Goal: Transaction & Acquisition: Purchase product/service

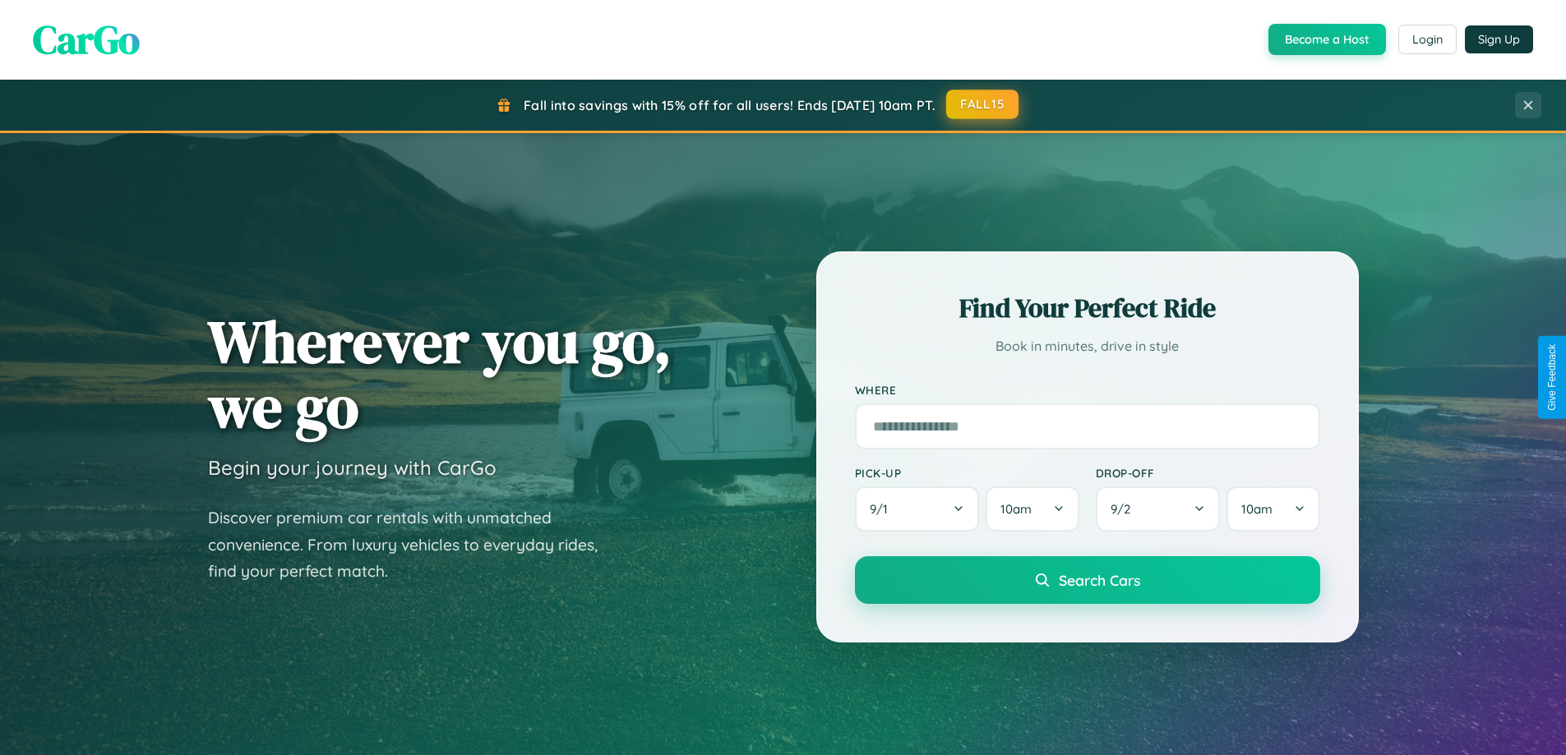
click at [983, 104] on button "FALL15" at bounding box center [982, 105] width 72 height 30
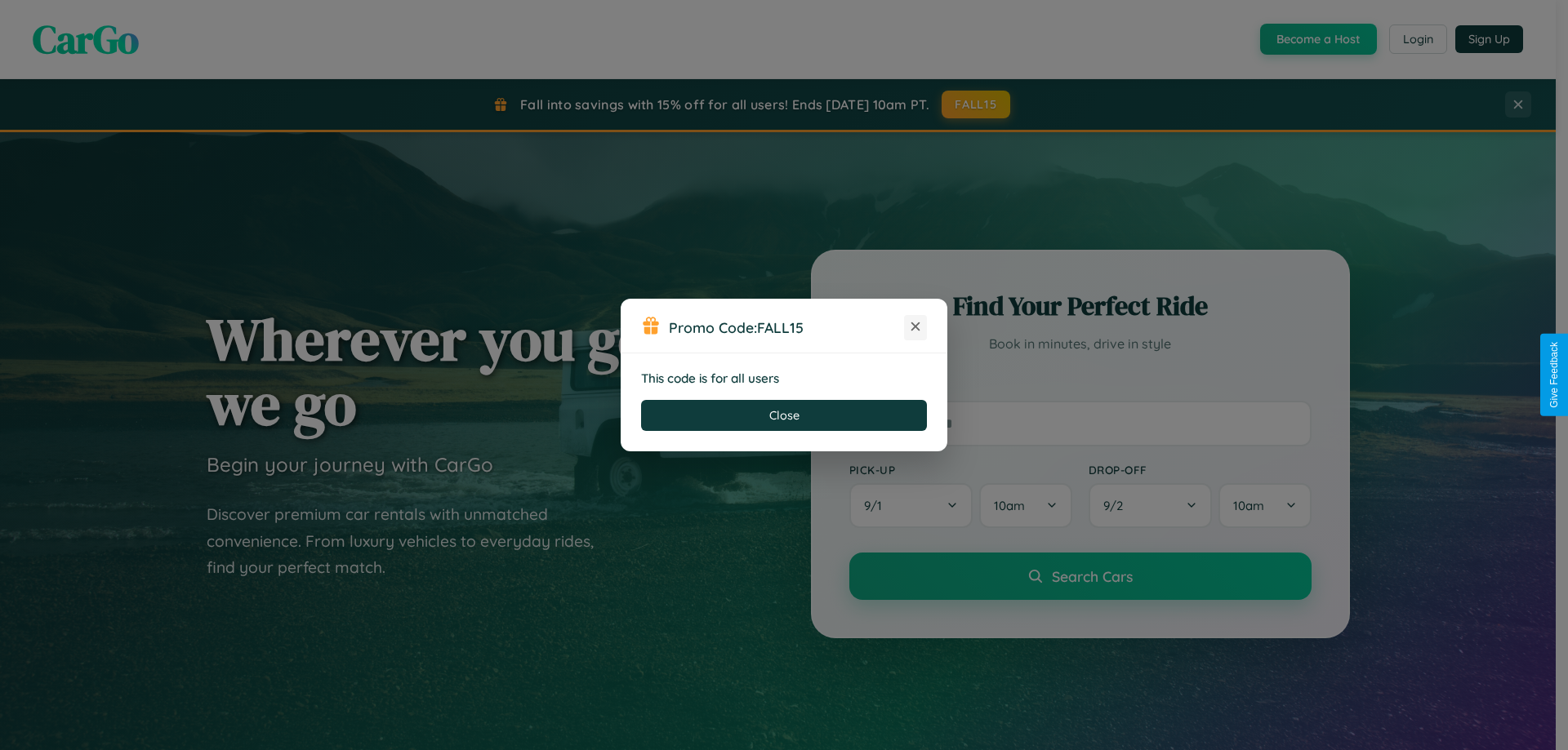
click at [916, 328] on icon at bounding box center [915, 327] width 16 height 16
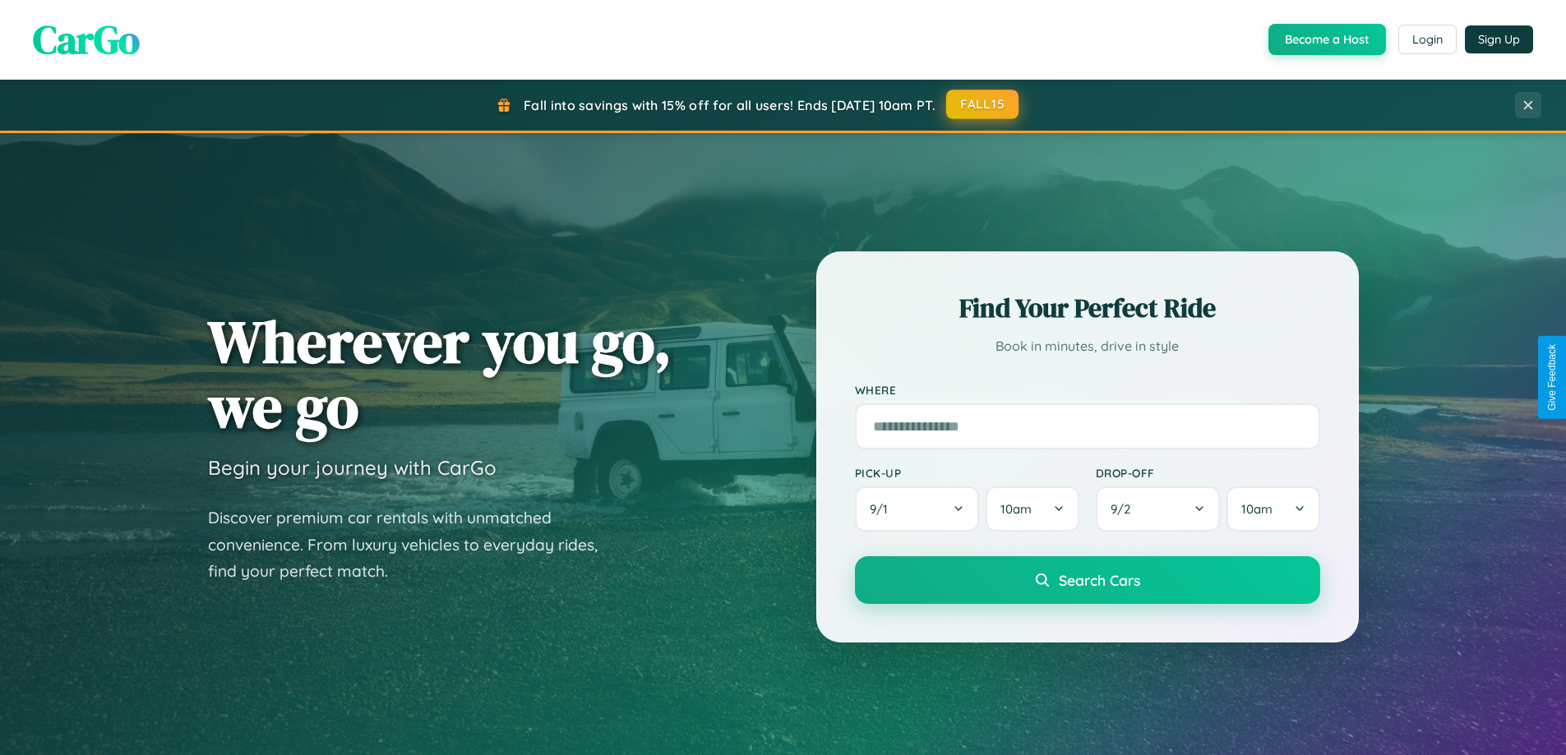
click at [983, 104] on button "FALL15" at bounding box center [982, 105] width 72 height 30
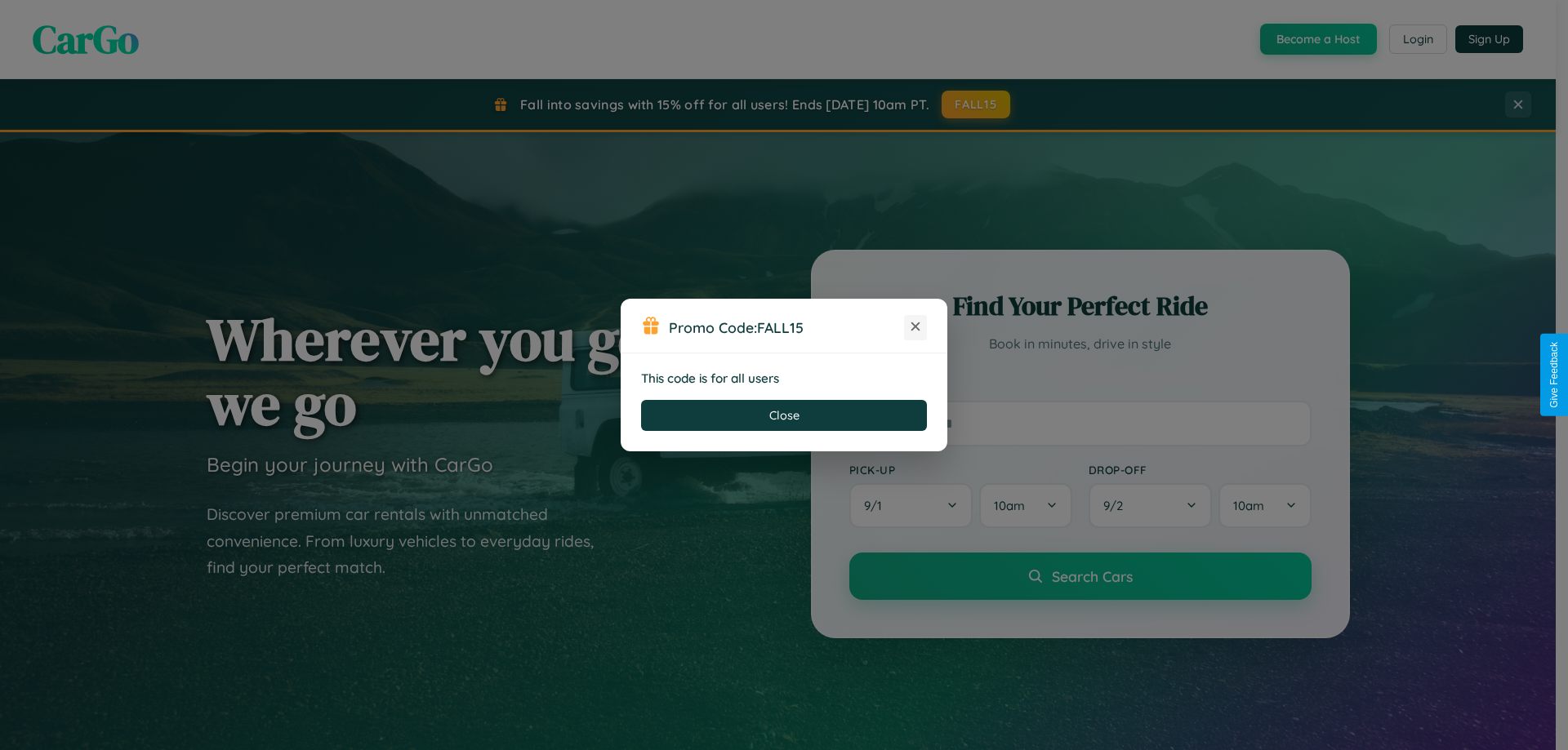
click at [916, 328] on icon at bounding box center [915, 327] width 16 height 16
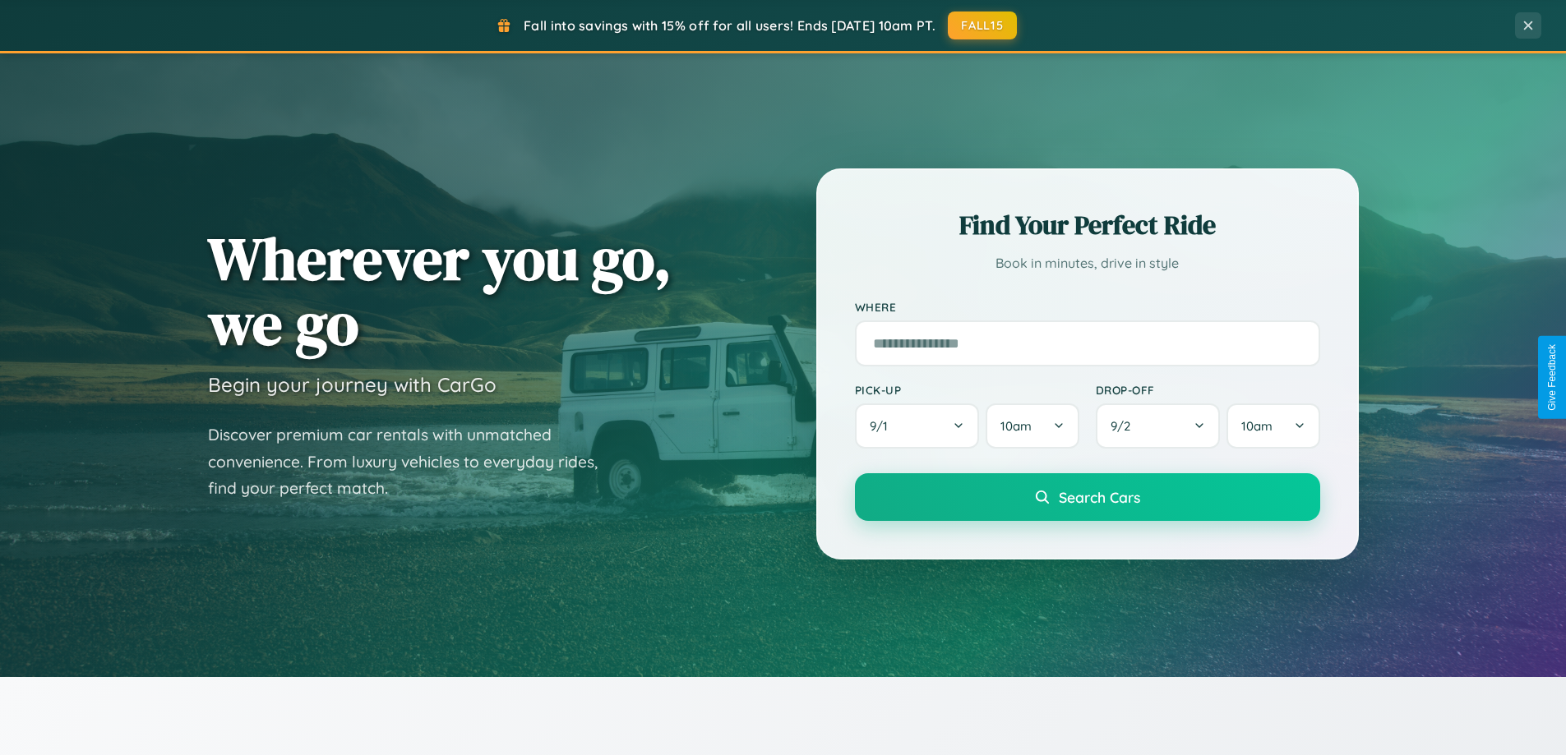
scroll to position [709, 0]
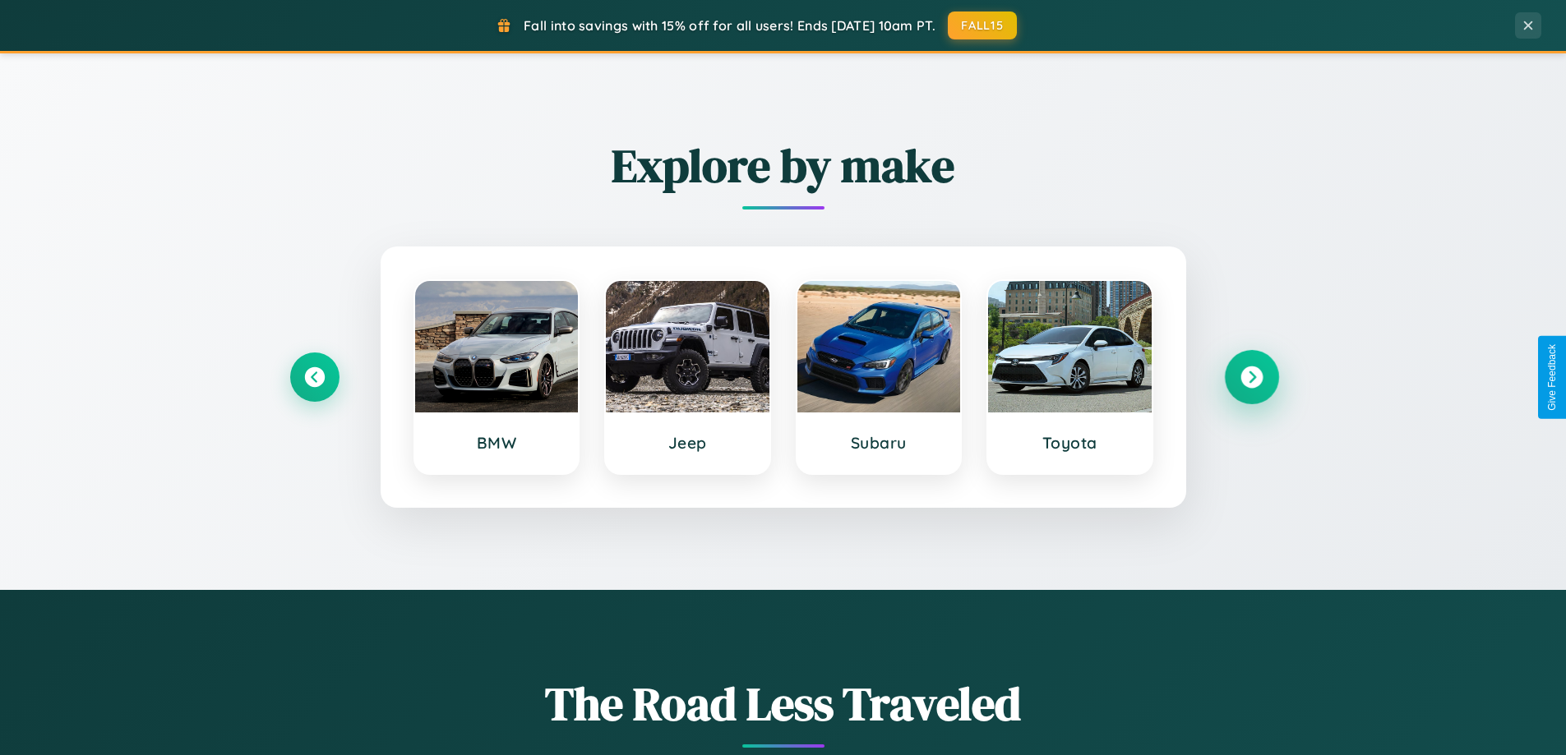
click at [1251, 377] on icon at bounding box center [1251, 378] width 22 height 22
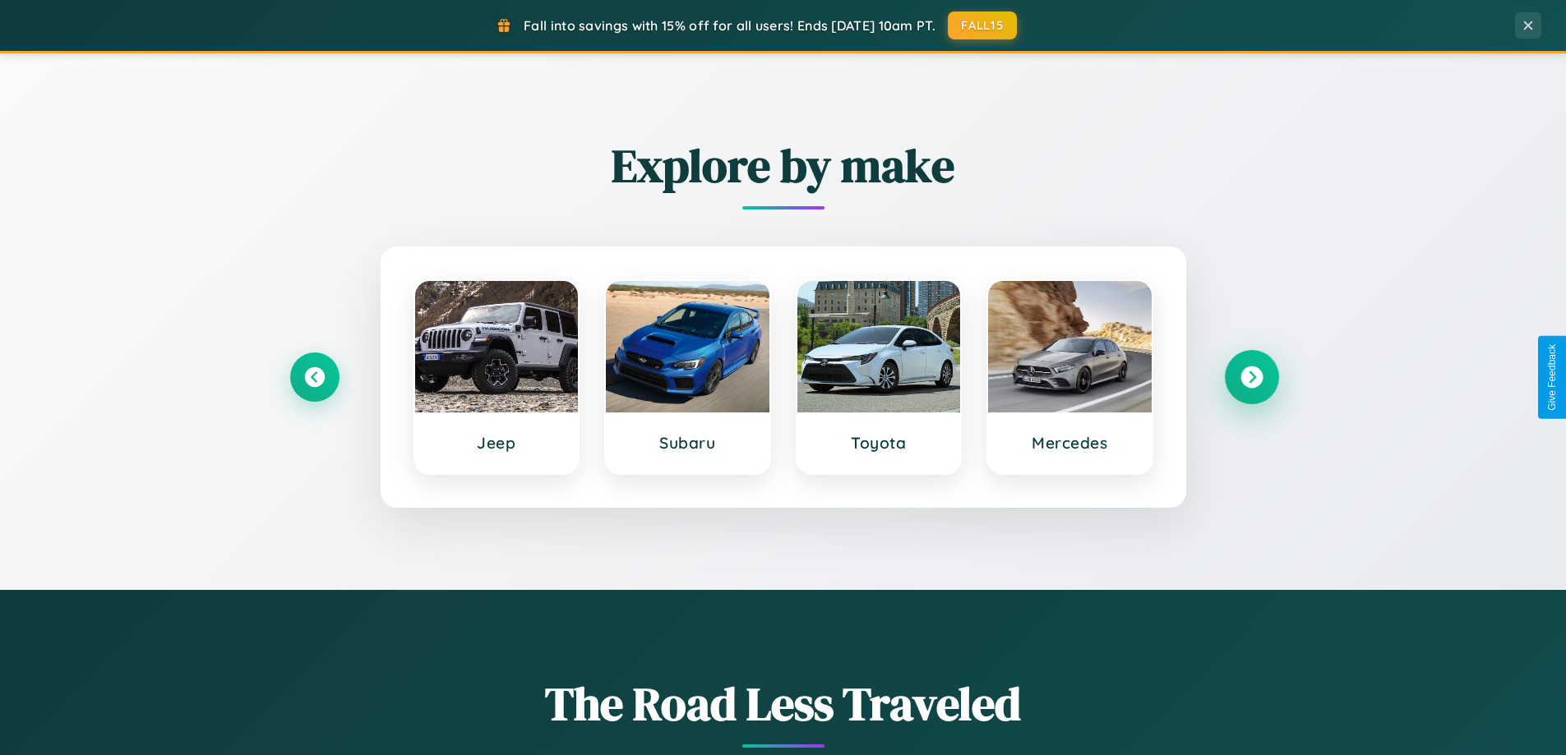
click at [1251, 377] on icon at bounding box center [1251, 378] width 22 height 22
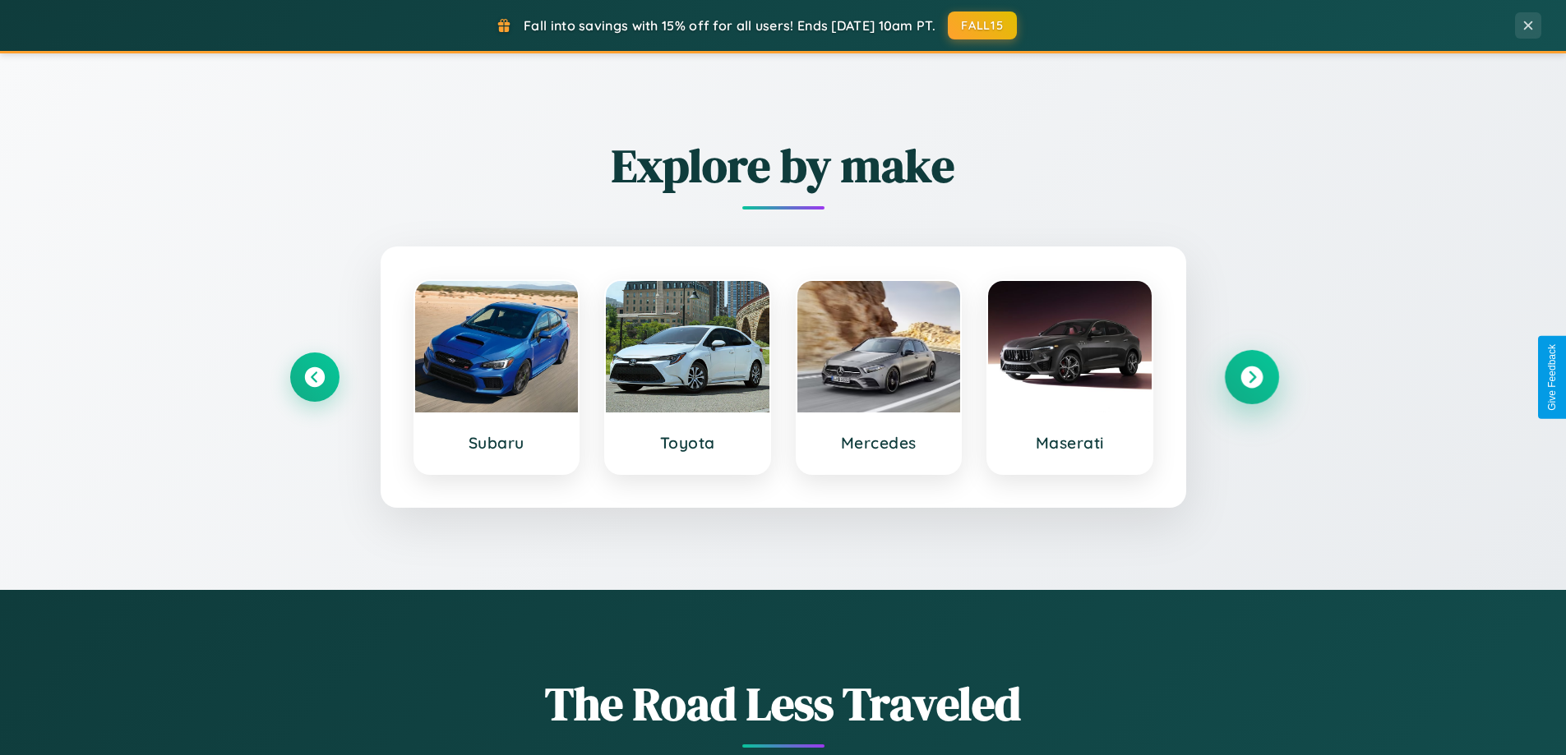
click at [1251, 377] on icon at bounding box center [1251, 378] width 22 height 22
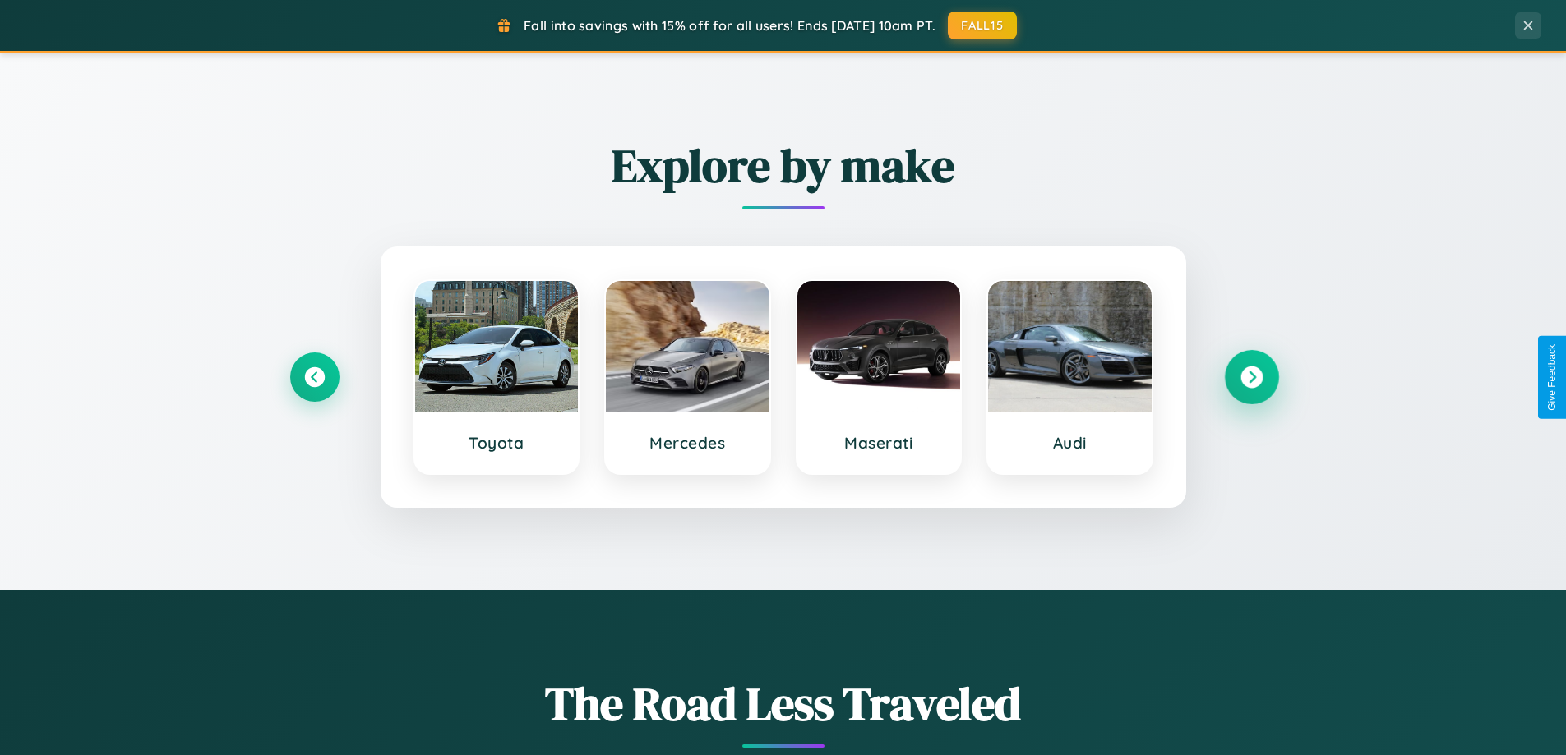
click at [1251, 377] on icon at bounding box center [1251, 378] width 22 height 22
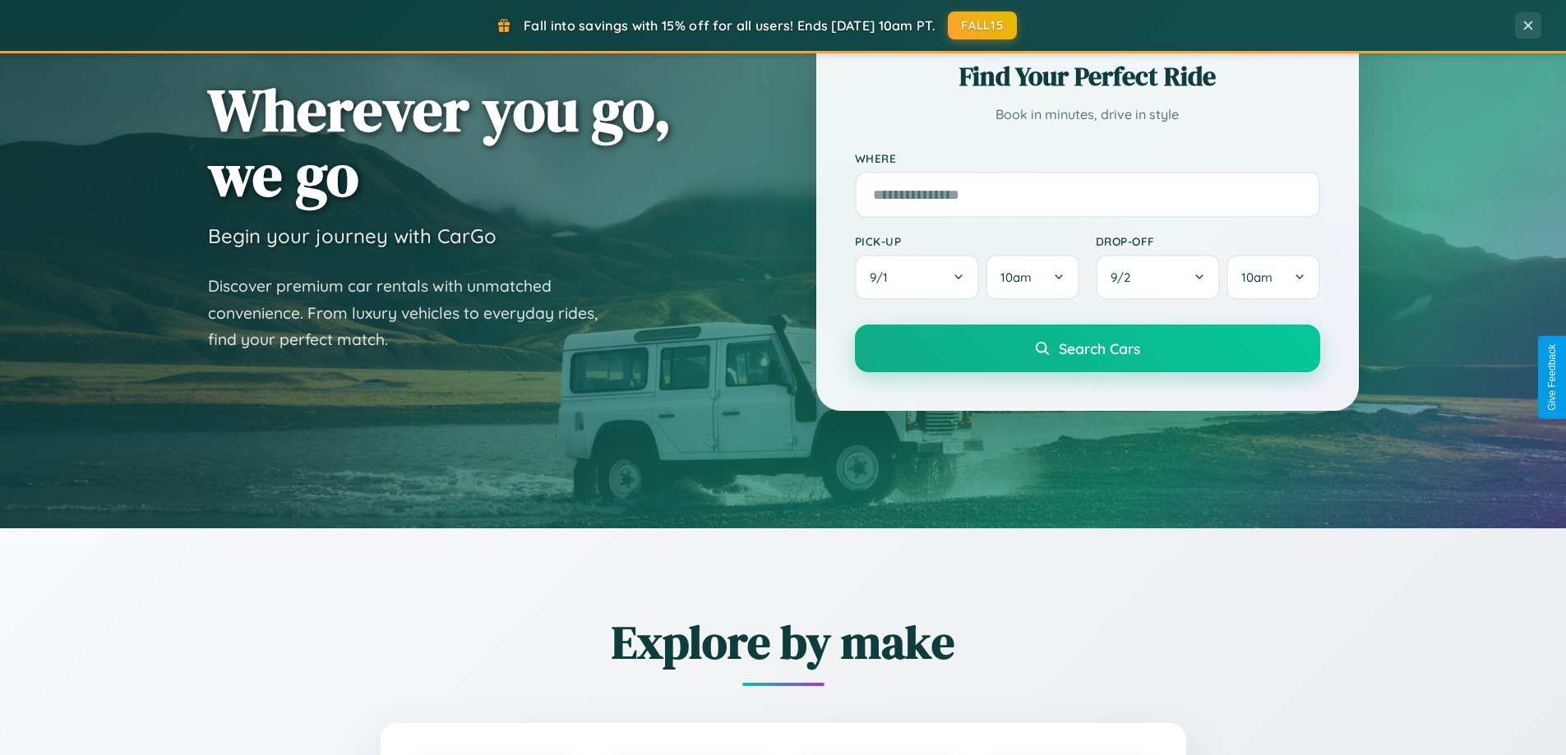
scroll to position [49, 0]
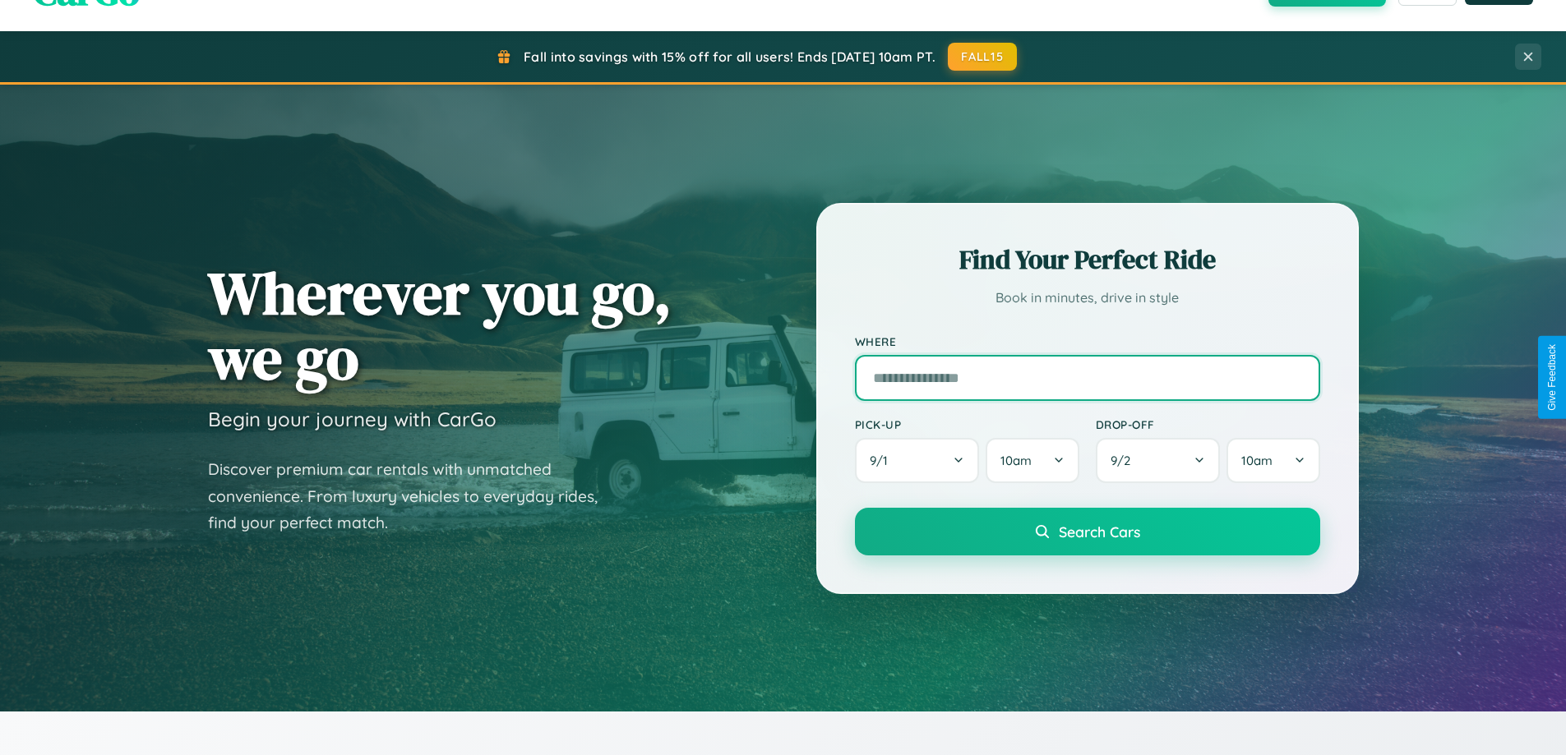
click at [1087, 377] on input "text" at bounding box center [1087, 378] width 465 height 46
type input "******"
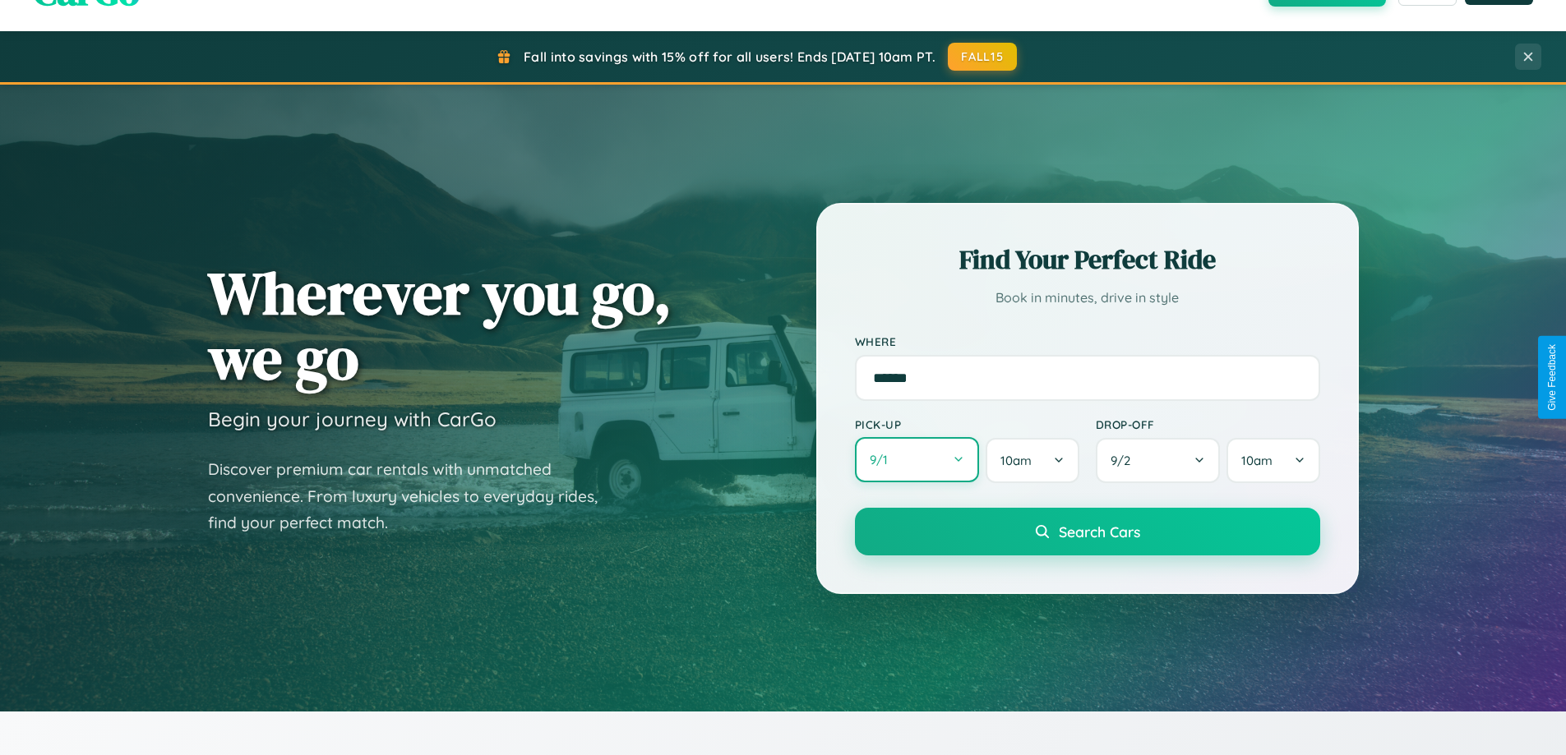
click at [917, 460] on button "9 / 1" at bounding box center [917, 459] width 125 height 45
select select "*"
select select "****"
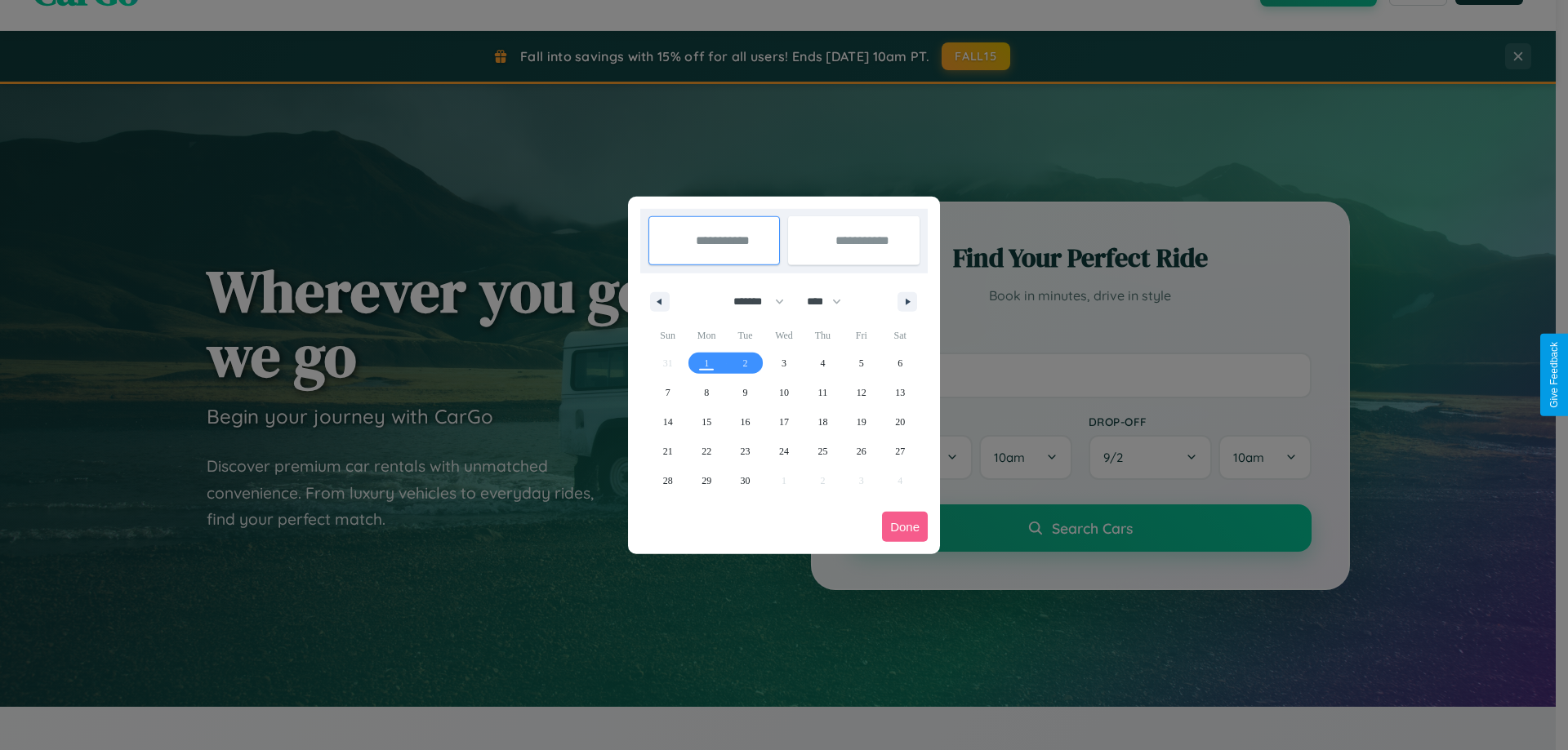
drag, startPoint x: 751, startPoint y: 301, endPoint x: 784, endPoint y: 328, distance: 42.6
click at [751, 301] on select "******* ******** ***** ***** *** **** **** ****** ********* ******* ******** **…" at bounding box center [756, 301] width 70 height 27
select select "*"
drag, startPoint x: 832, startPoint y: 301, endPoint x: 784, endPoint y: 328, distance: 55.1
click at [832, 301] on select "**** **** **** **** **** **** **** **** **** **** **** **** **** **** **** ****…" at bounding box center [823, 301] width 49 height 27
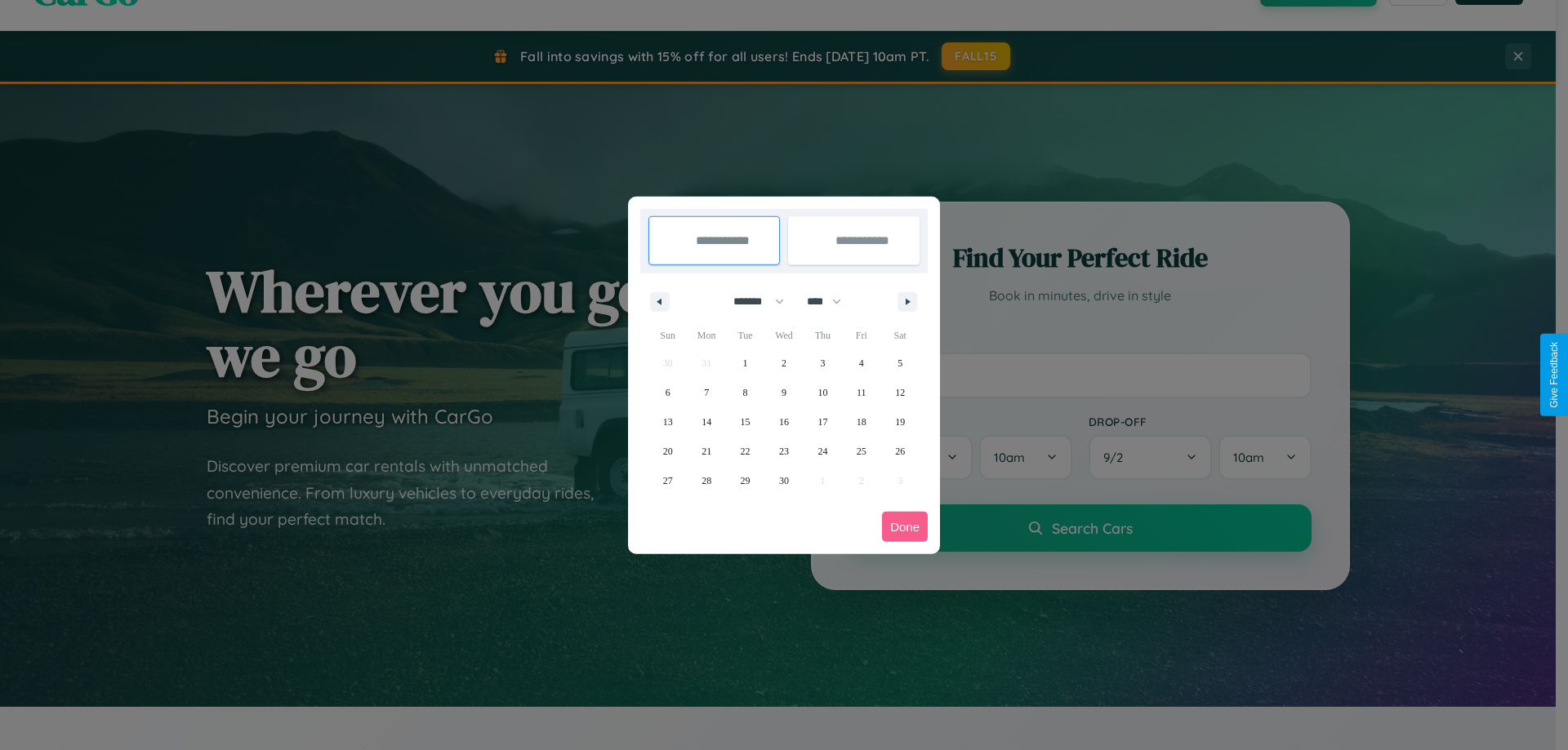
select select "****"
click at [900, 421] on span "18" at bounding box center [900, 422] width 10 height 30
type input "**********"
click at [823, 451] on span "23" at bounding box center [823, 452] width 10 height 30
type input "**********"
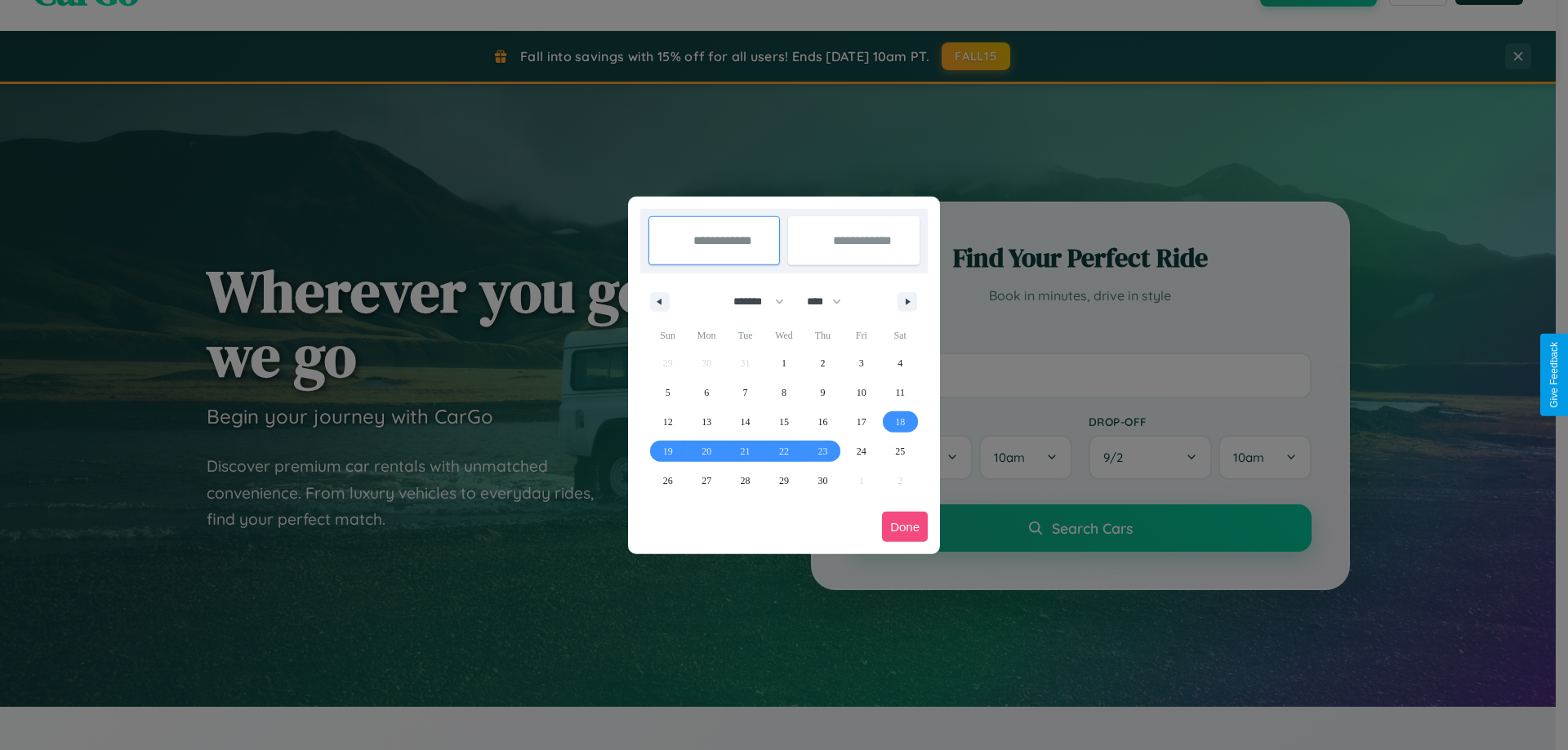
click at [905, 526] on button "Done" at bounding box center [905, 526] width 46 height 30
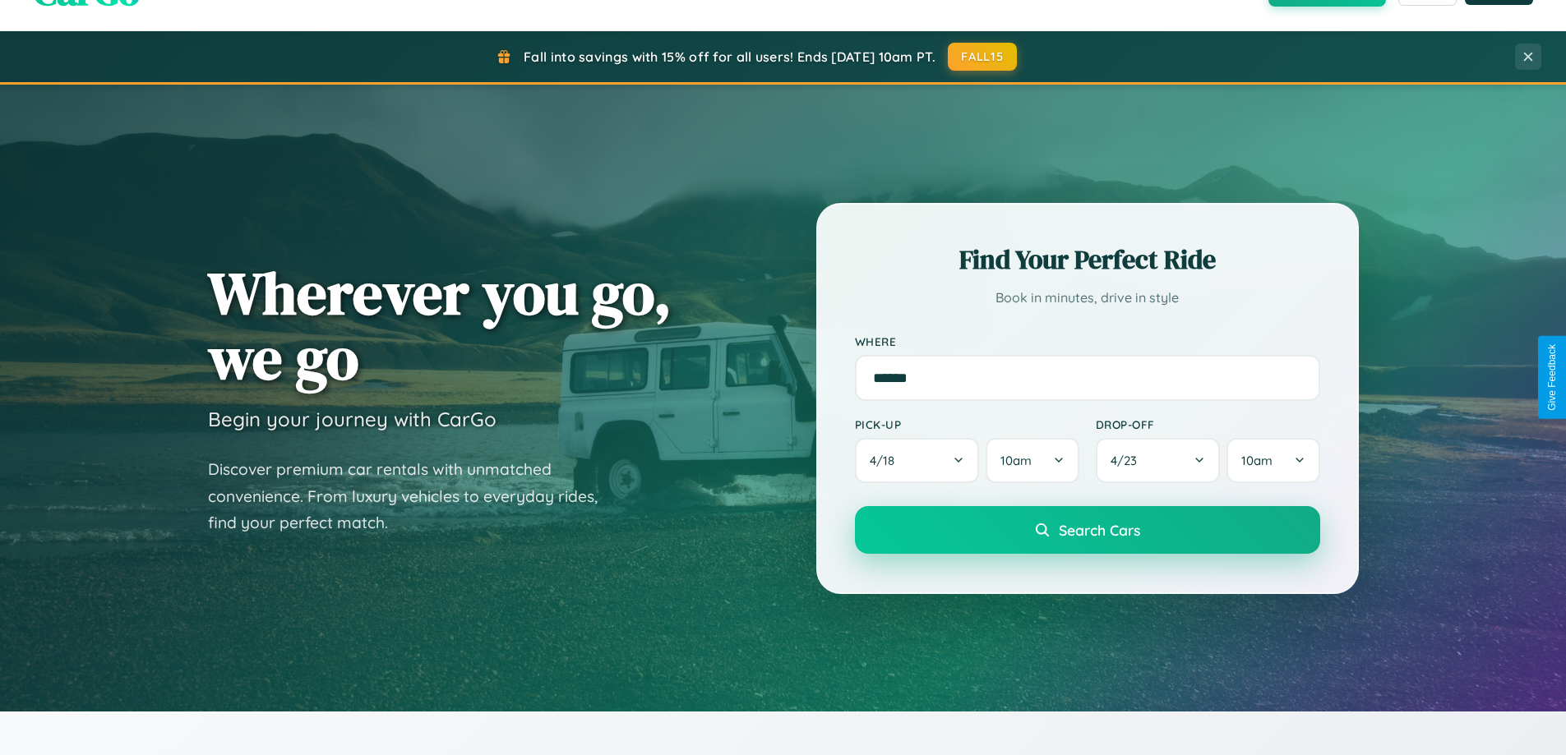
click at [1087, 530] on span "Search Cars" at bounding box center [1099, 530] width 81 height 18
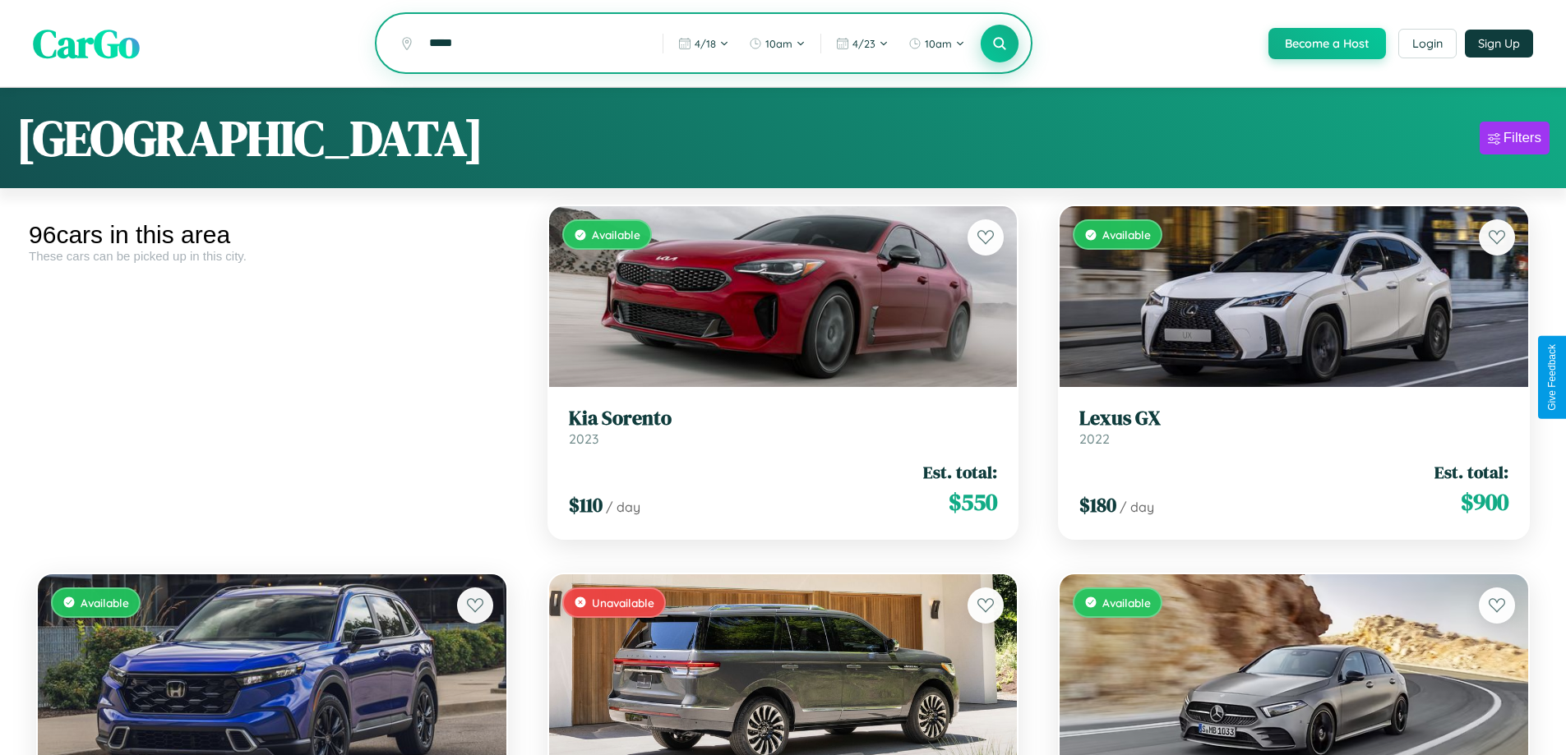
click at [999, 44] on icon at bounding box center [1000, 43] width 16 height 16
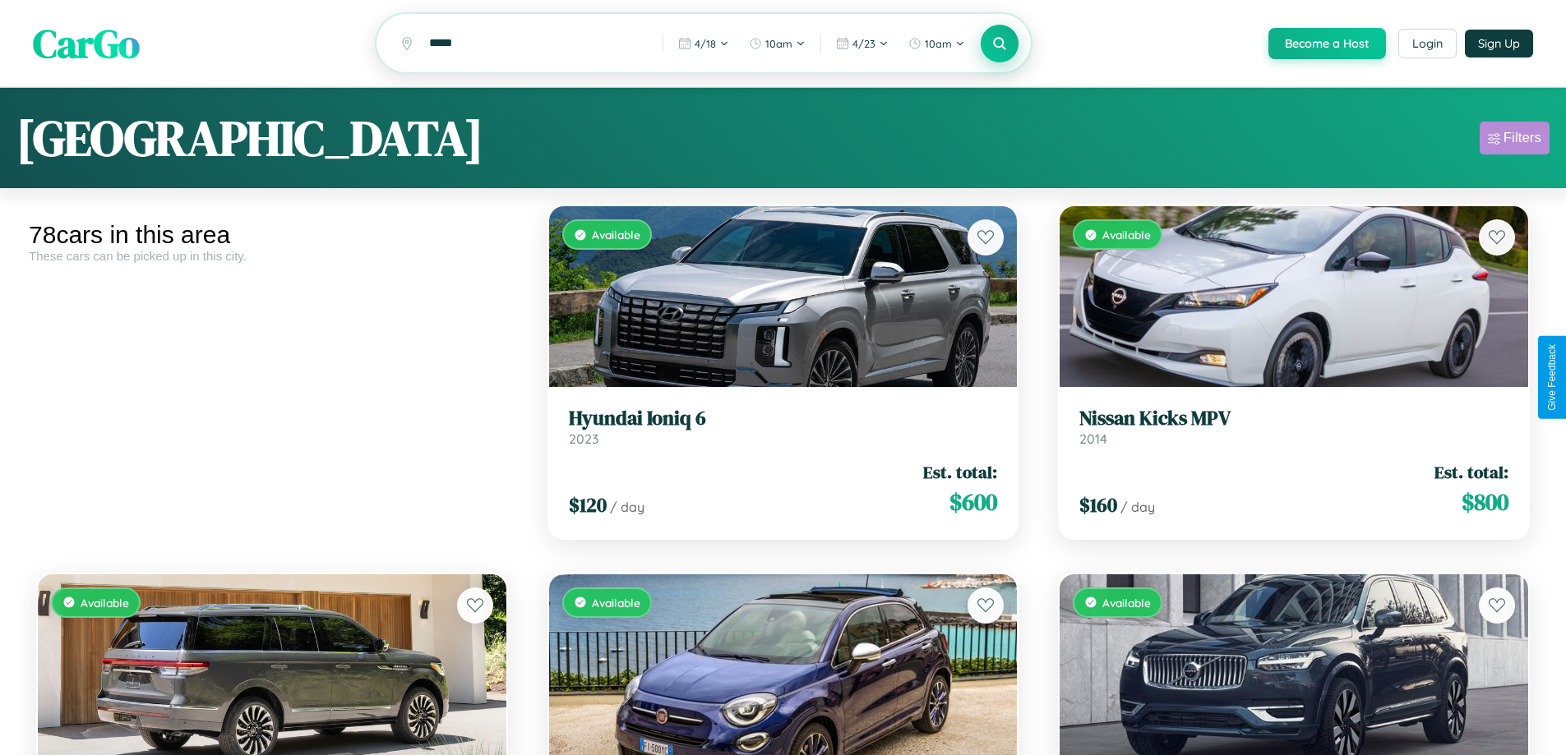
click at [1514, 141] on div "Filters" at bounding box center [1523, 138] width 38 height 16
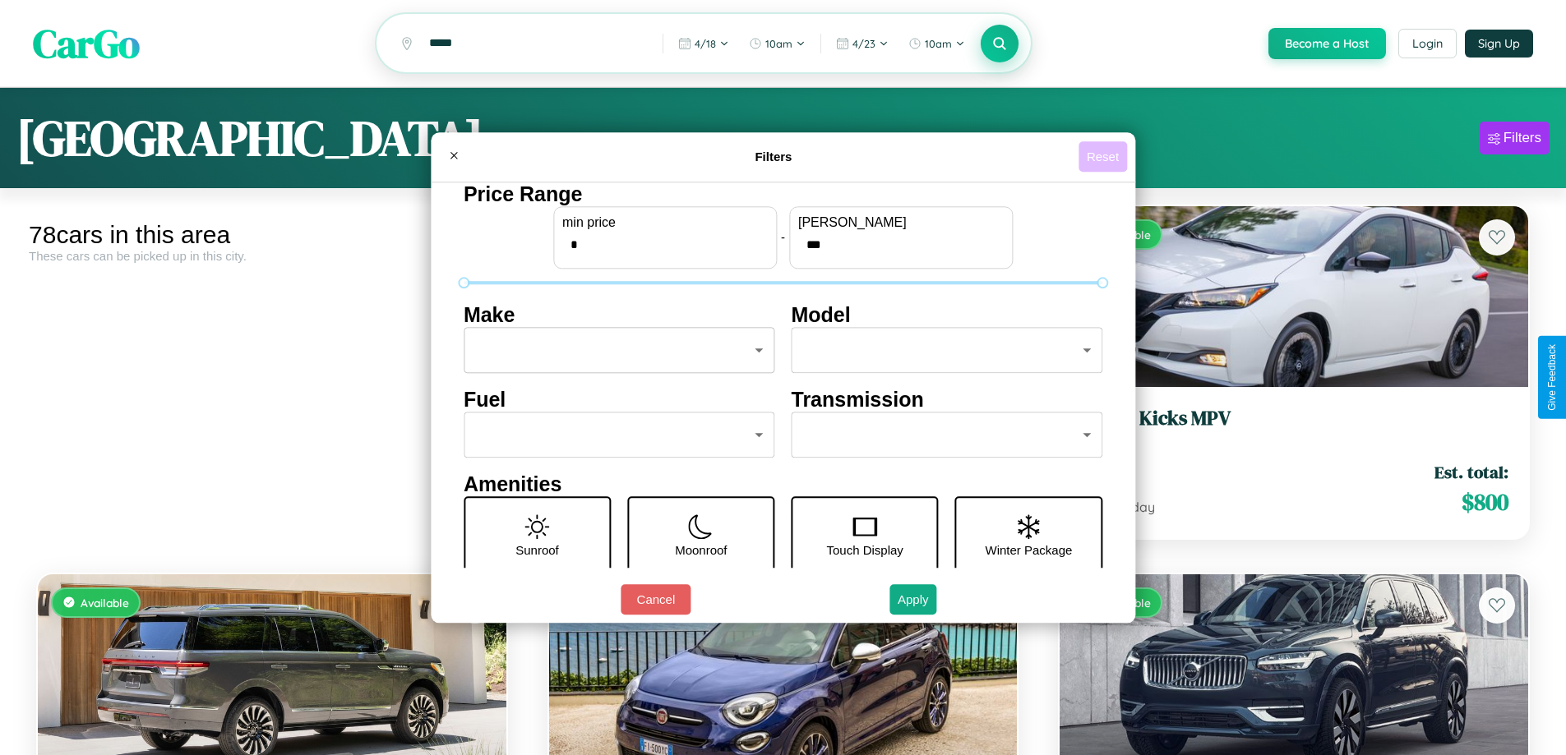
click at [1105, 156] on button "Reset" at bounding box center [1103, 156] width 49 height 30
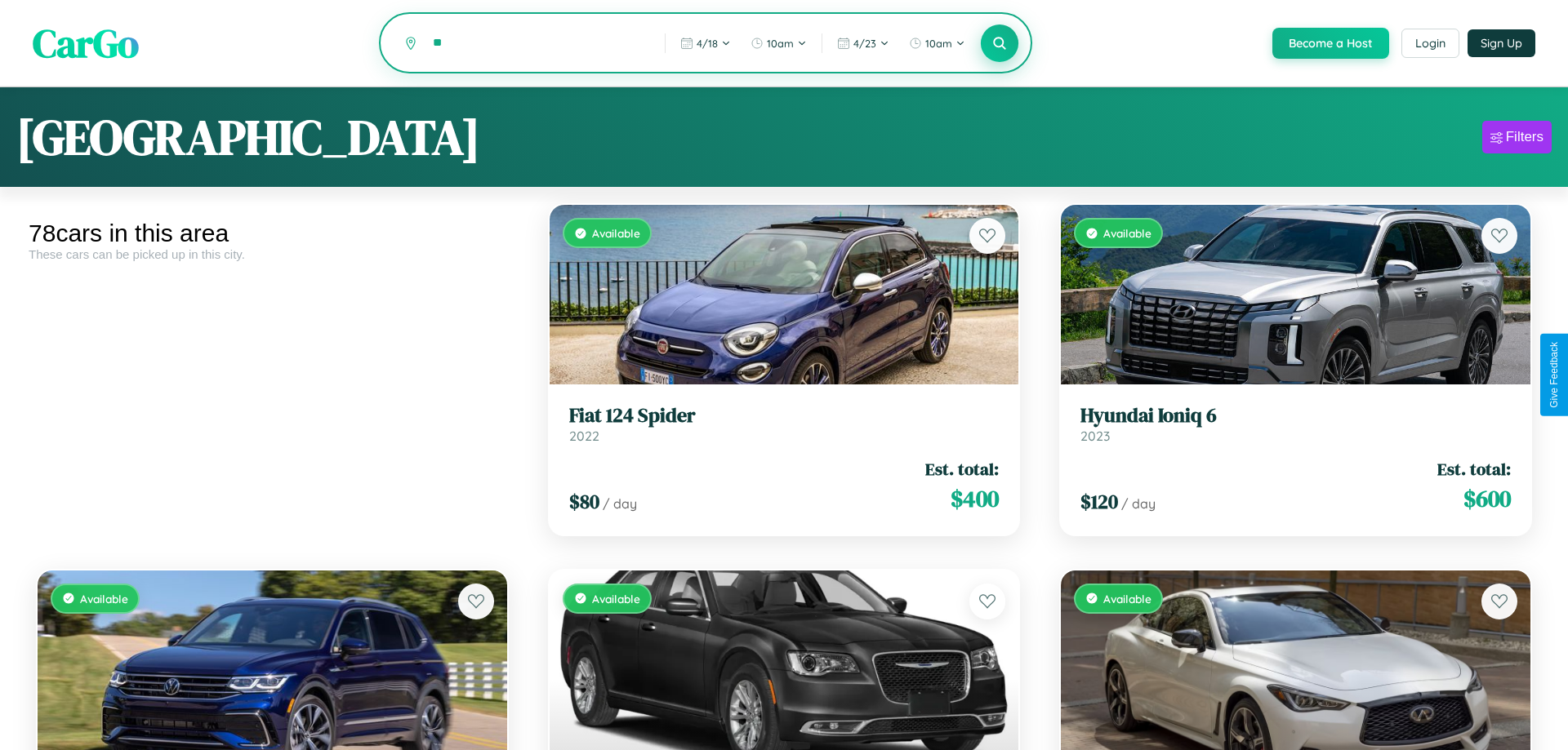
type input "*"
type input "*********"
click at [993, 44] on icon at bounding box center [994, 43] width 16 height 16
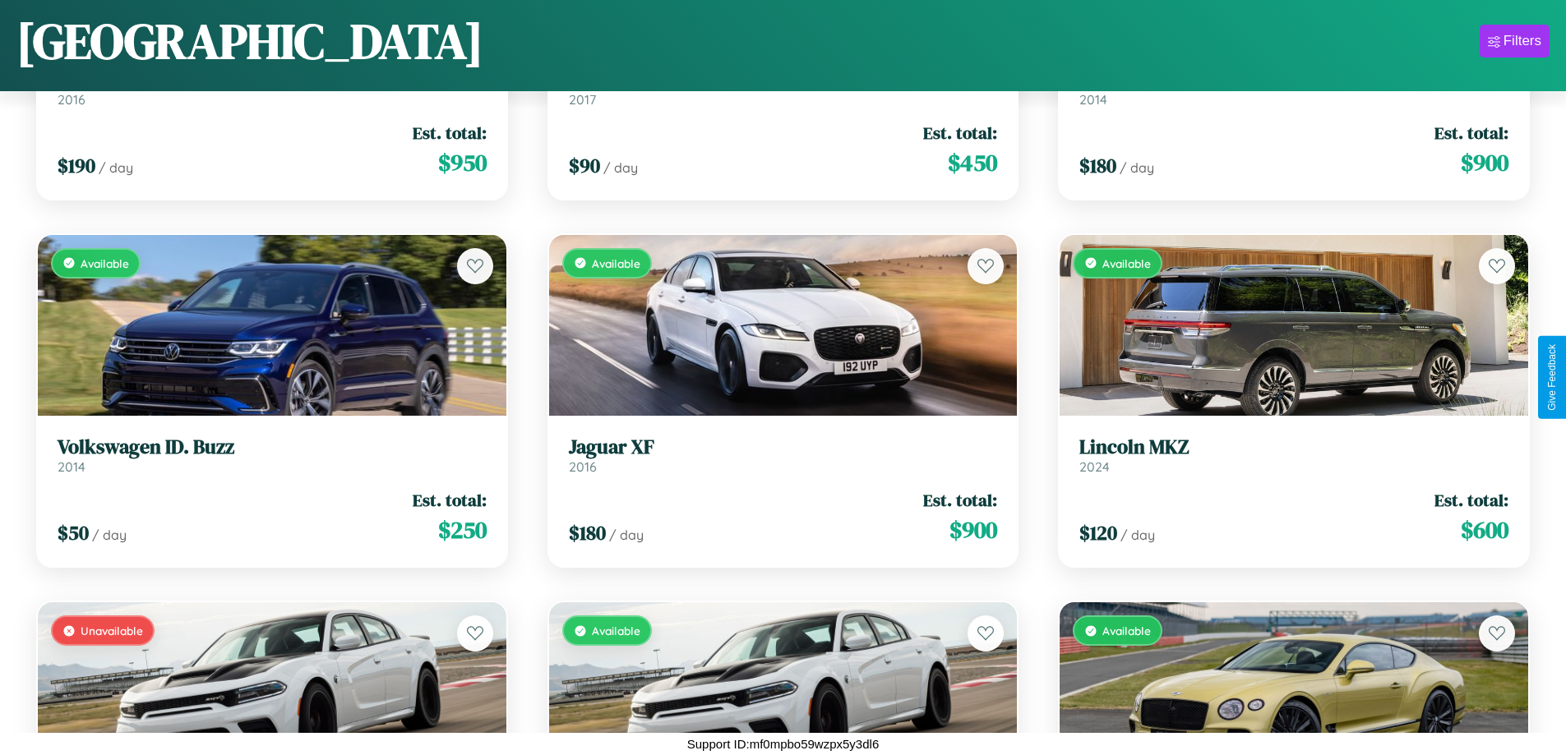
scroll to position [6489, 0]
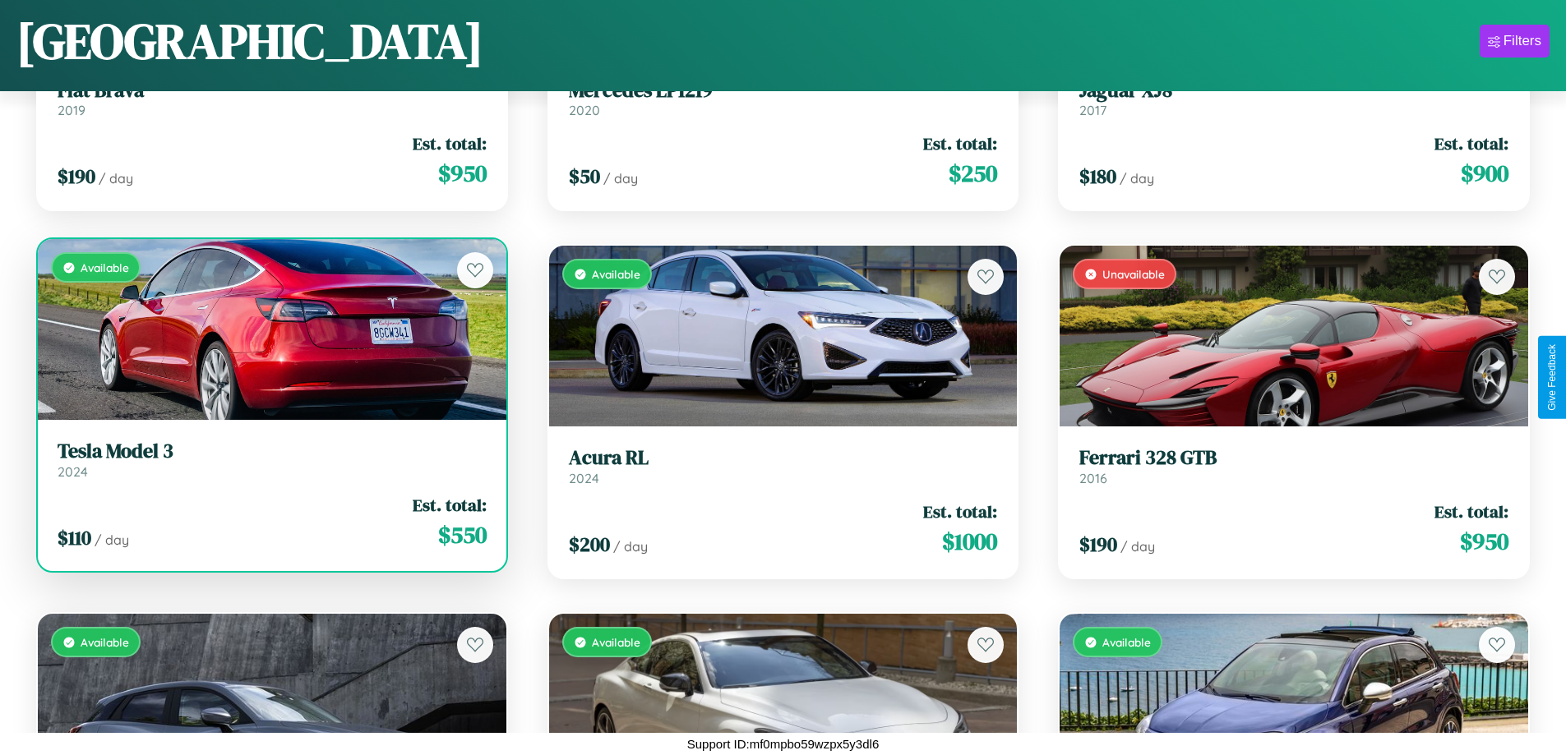
click at [270, 529] on div "$ 110 / day Est. total: $ 550" at bounding box center [272, 522] width 429 height 58
click at [270, 522] on div "$ 110 / day Est. total: $ 550" at bounding box center [272, 522] width 429 height 58
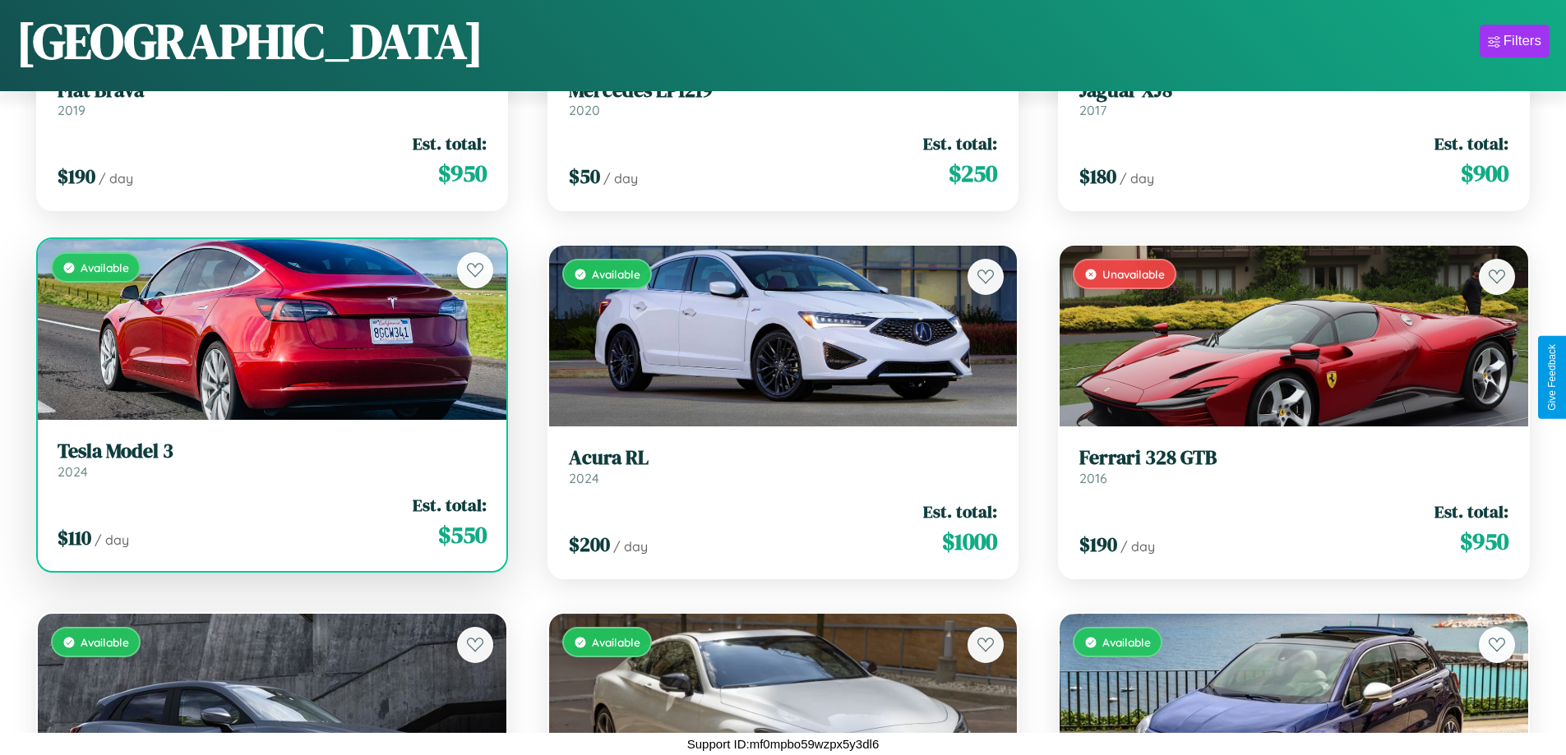
click at [270, 522] on div "$ 110 / day Est. total: $ 550" at bounding box center [272, 522] width 429 height 58
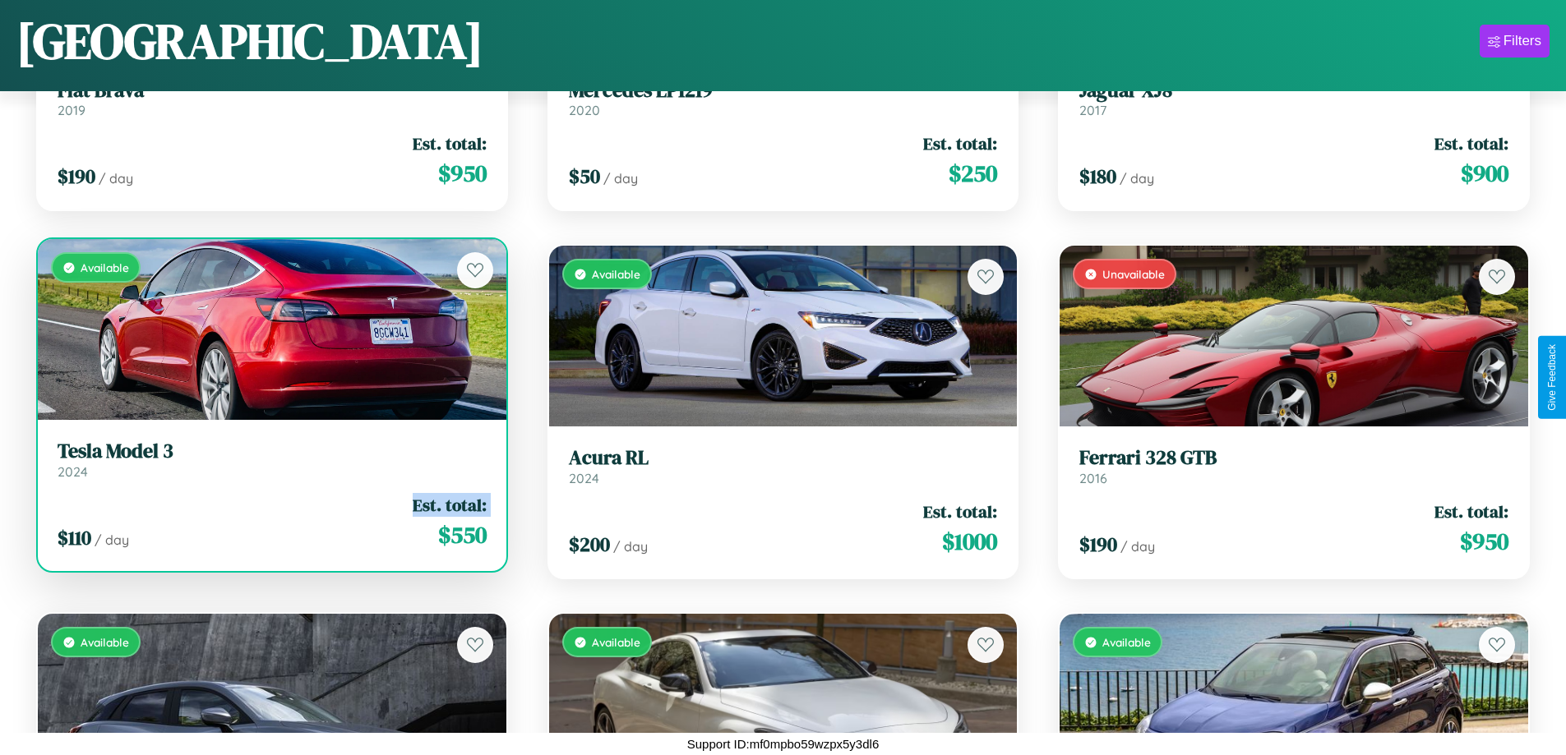
click at [270, 522] on div "$ 110 / day Est. total: $ 550" at bounding box center [272, 522] width 429 height 58
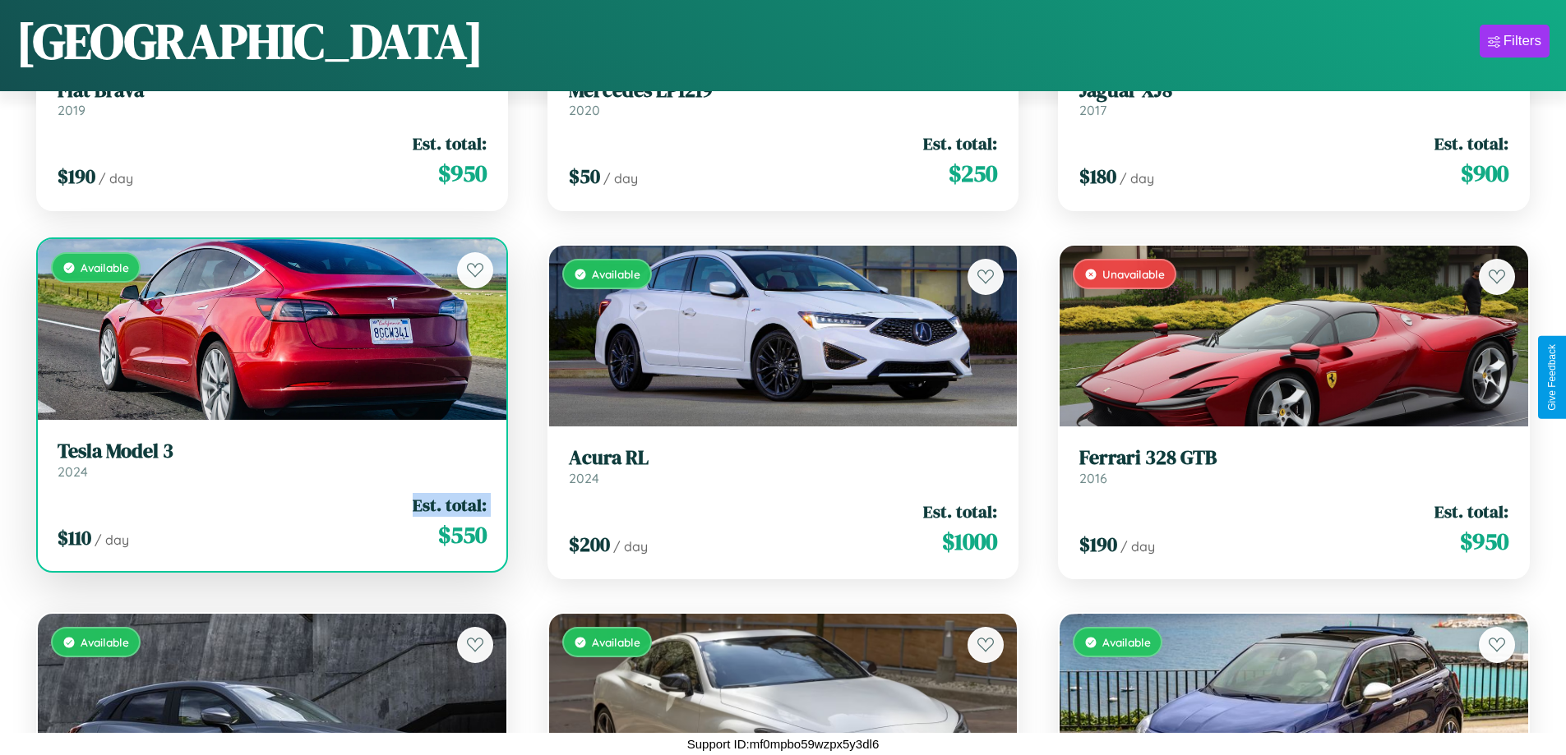
click at [270, 522] on div "$ 110 / day Est. total: $ 550" at bounding box center [272, 522] width 429 height 58
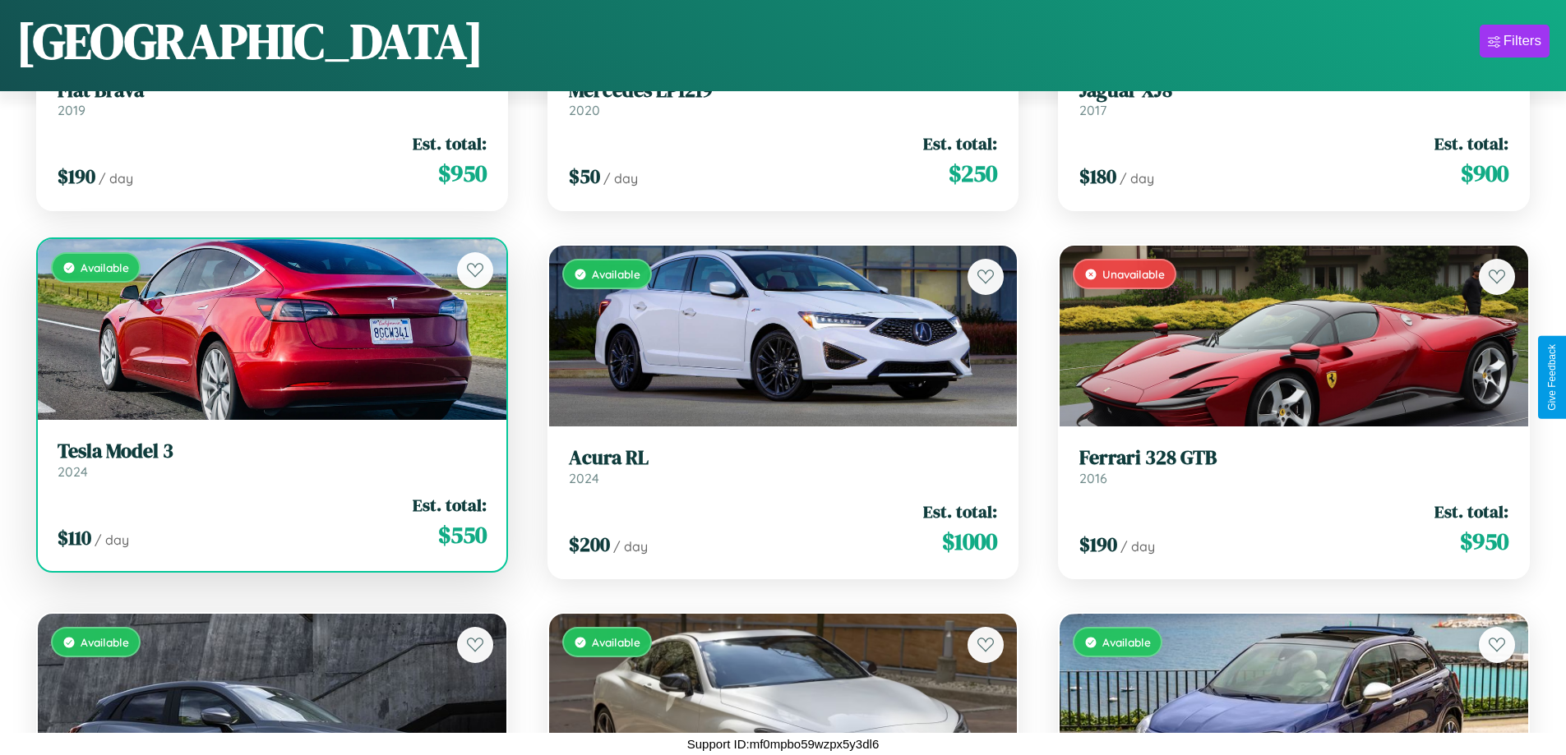
click at [270, 522] on div "$ 110 / day Est. total: $ 550" at bounding box center [272, 522] width 429 height 58
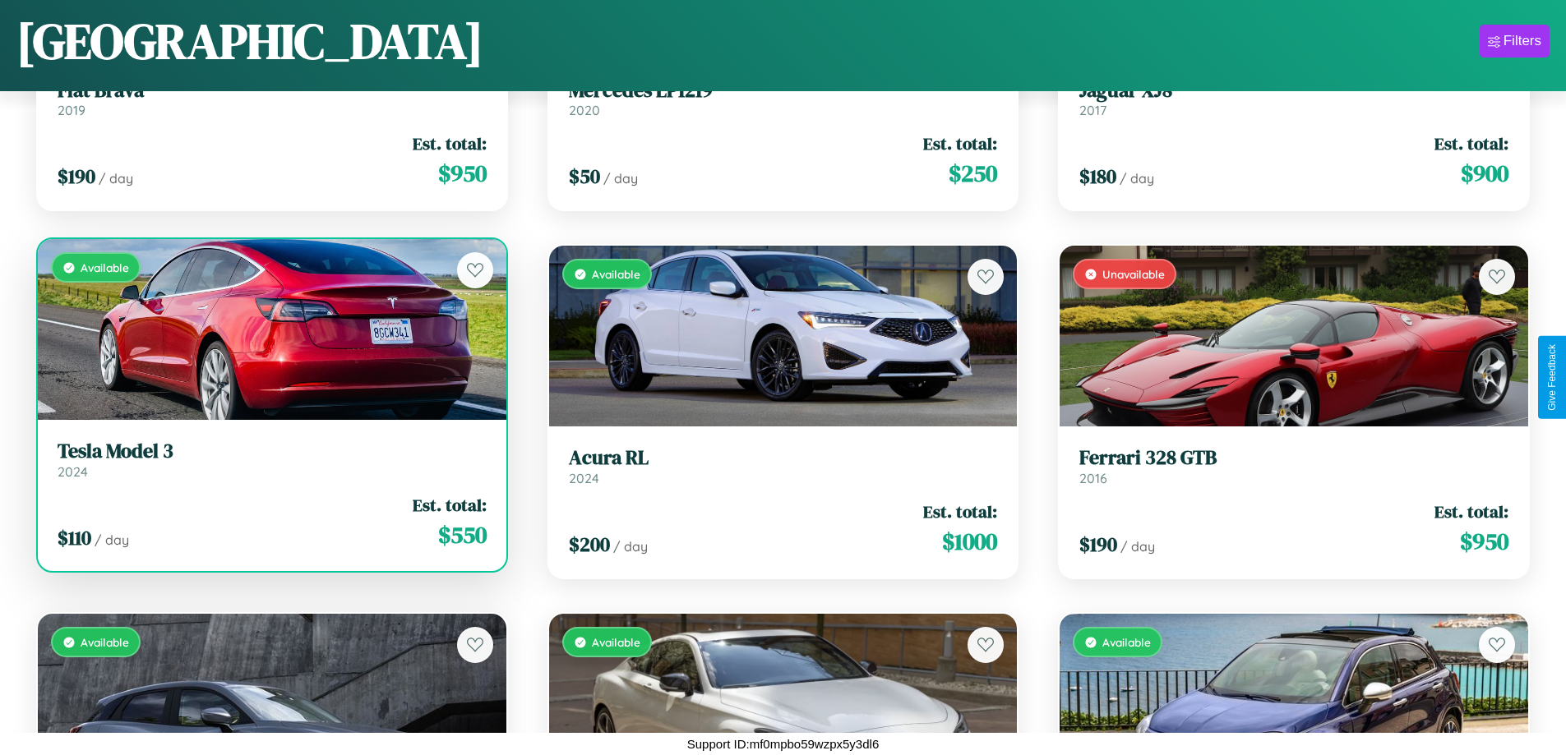
click at [270, 460] on h3 "Tesla Model 3" at bounding box center [272, 452] width 429 height 24
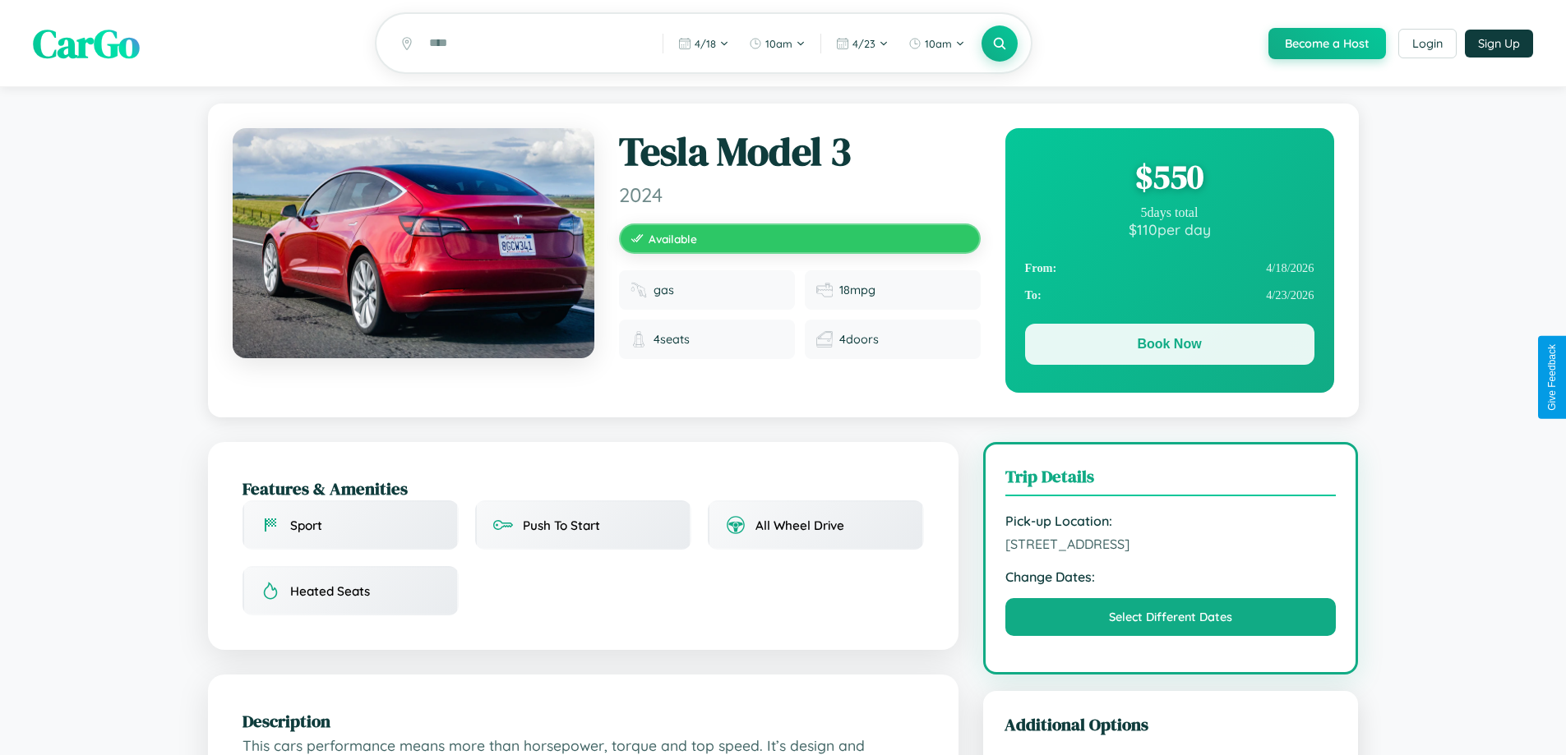
click at [1169, 348] on button "Book Now" at bounding box center [1169, 344] width 289 height 41
